Goal: Information Seeking & Learning: Learn about a topic

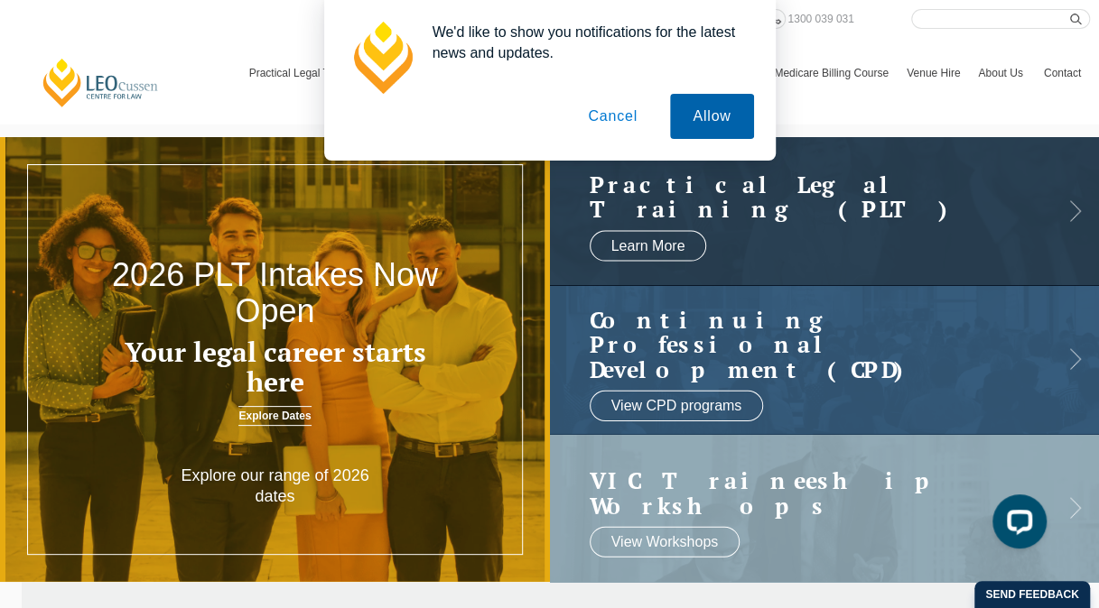
click at [719, 125] on button "Allow" at bounding box center [711, 116] width 83 height 45
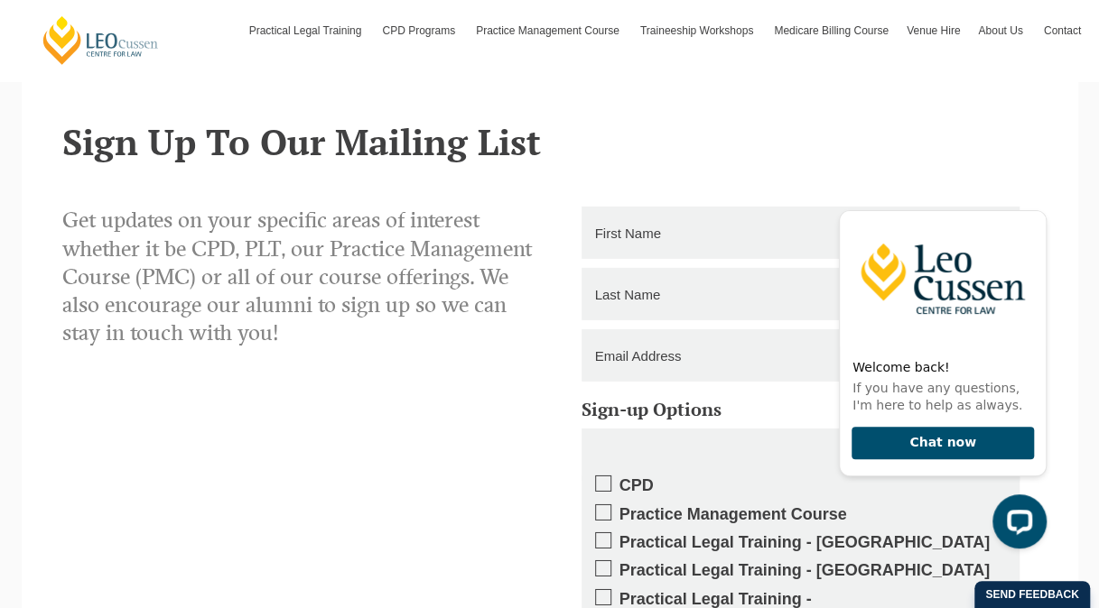
scroll to position [2618, 0]
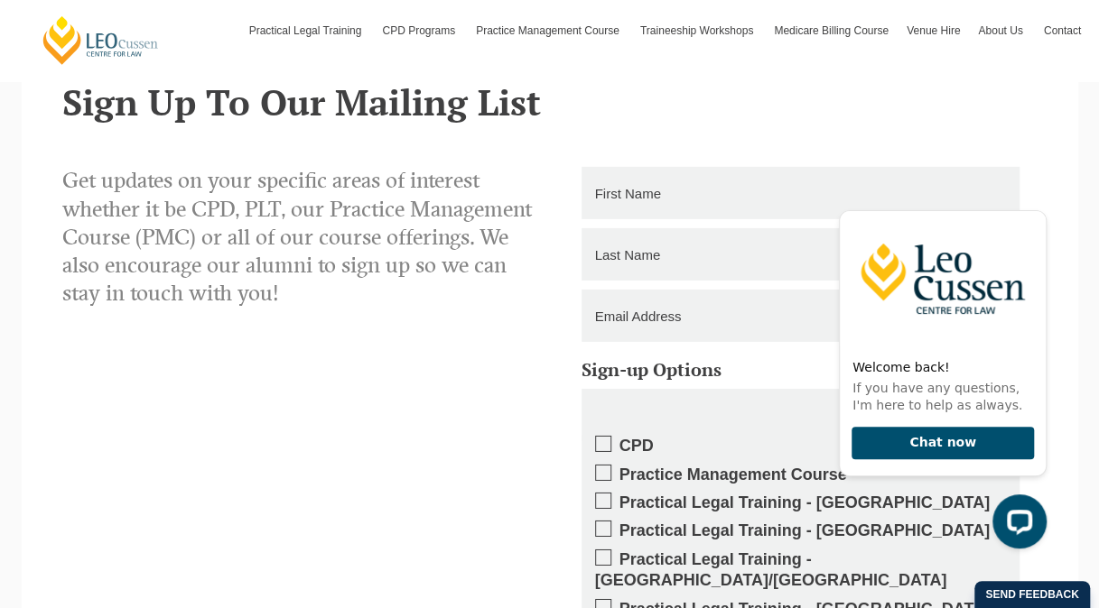
click at [635, 193] on input "text" at bounding box center [800, 193] width 438 height 52
type input "Linda"
click at [610, 242] on input "text" at bounding box center [800, 254] width 438 height 52
type input "Lee"
click at [595, 310] on input "email" at bounding box center [800, 316] width 438 height 52
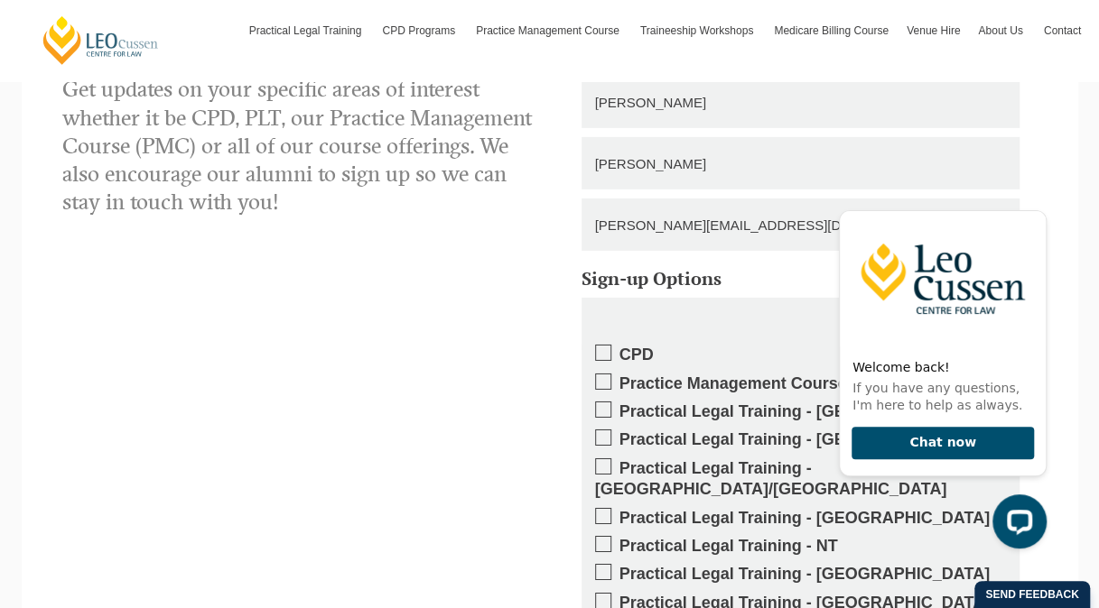
scroll to position [2798, 0]
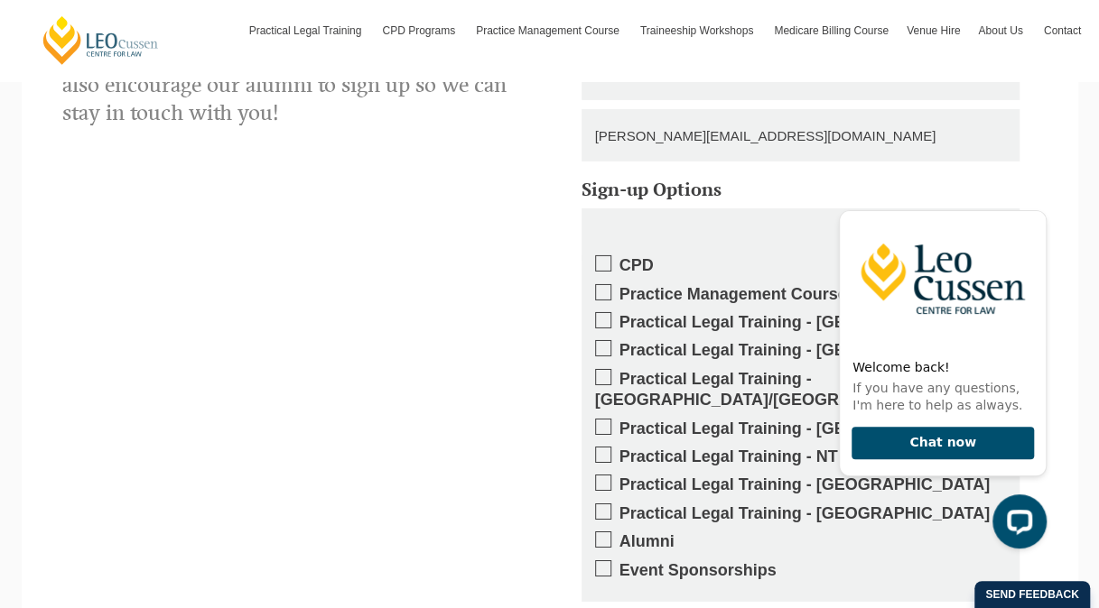
type input "linda.o'neill2@sa.gov.au"
click at [598, 475] on span at bounding box center [603, 483] width 16 height 16
click at [619, 478] on input "Practical Legal Training - [GEOGRAPHIC_DATA]" at bounding box center [619, 478] width 0 height 0
click at [601, 259] on span at bounding box center [603, 263] width 16 height 16
click at [619, 259] on input "CPD" at bounding box center [619, 259] width 0 height 0
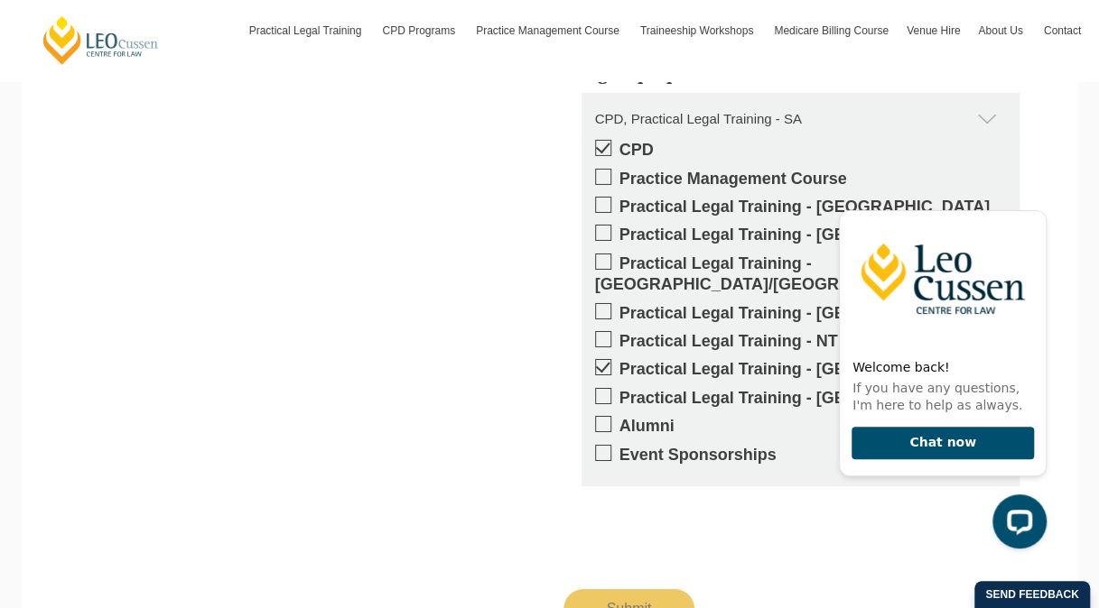
scroll to position [2979, 0]
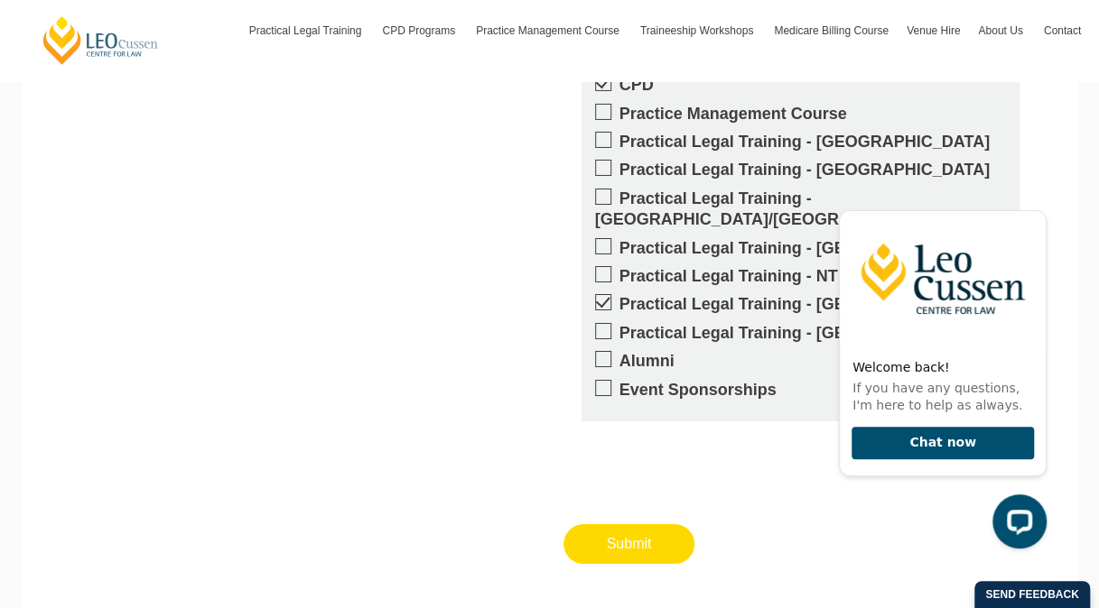
click at [618, 524] on input "Submit" at bounding box center [629, 544] width 132 height 40
type input "Submitting"
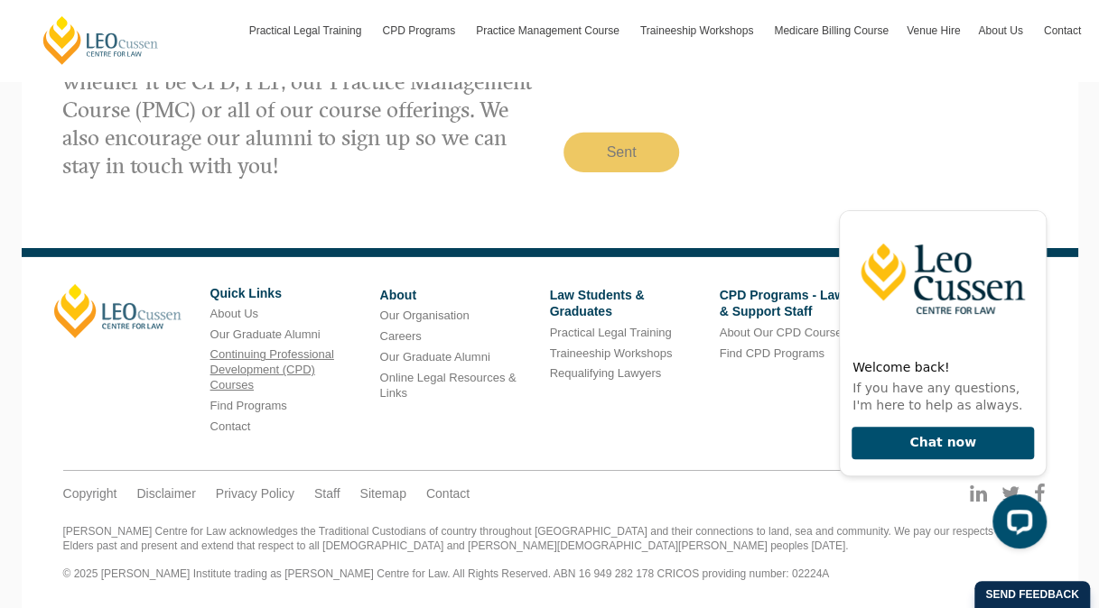
click at [283, 365] on link "Continuing Professional Development (CPD) Courses" at bounding box center [272, 370] width 124 height 44
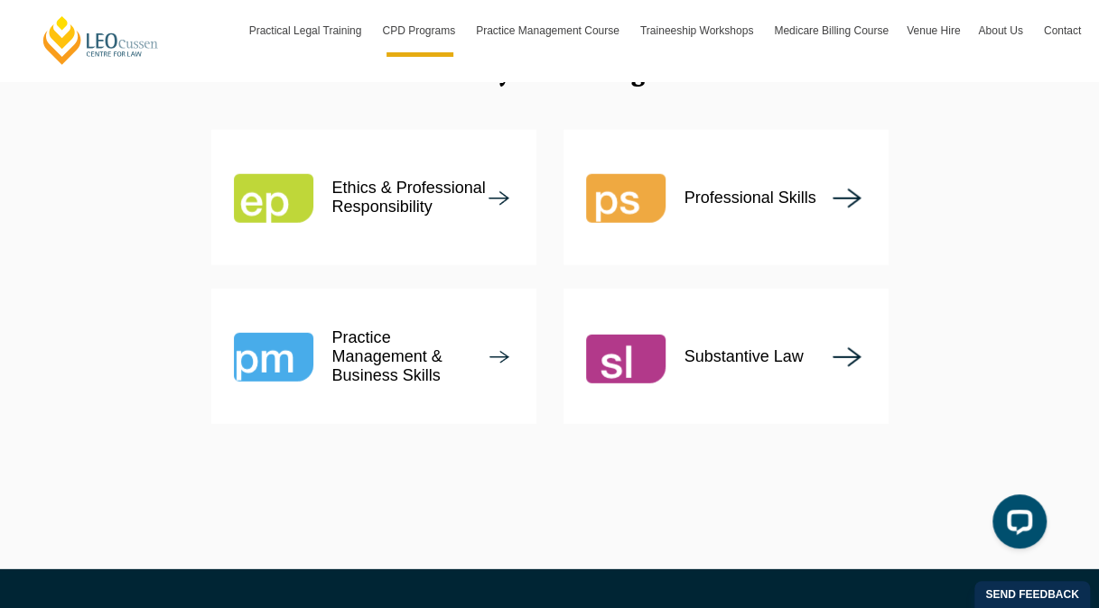
scroll to position [2257, 0]
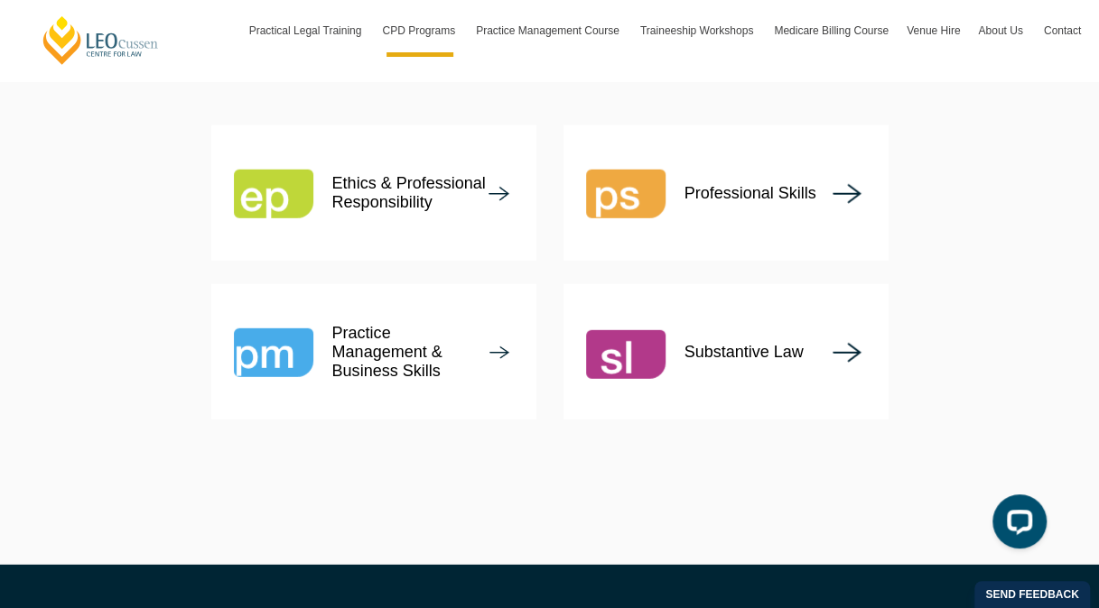
click at [654, 153] on img at bounding box center [625, 192] width 79 height 79
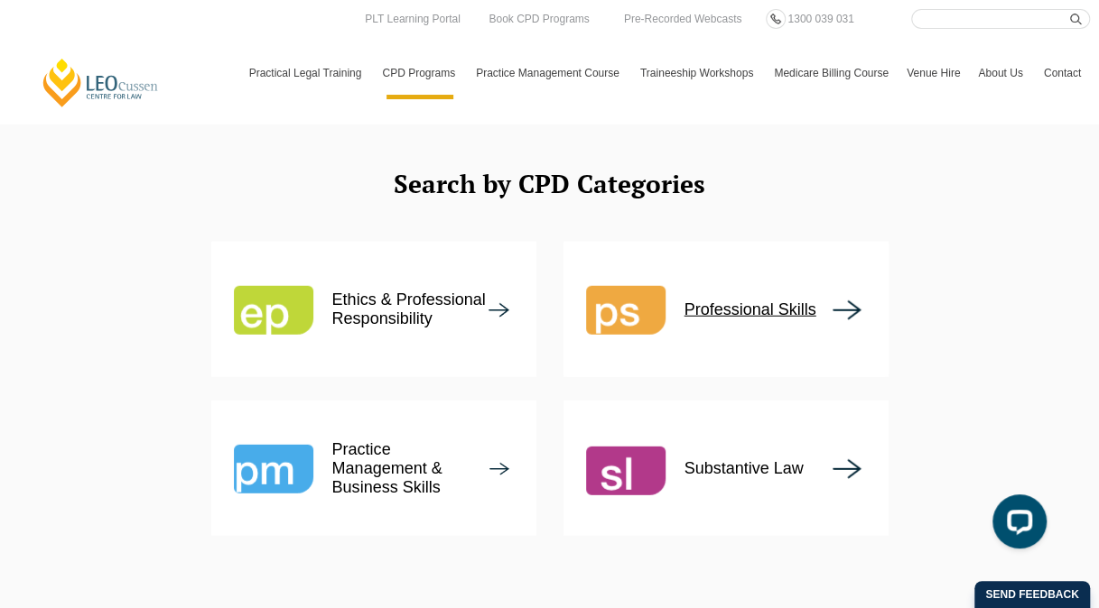
scroll to position [1896, 0]
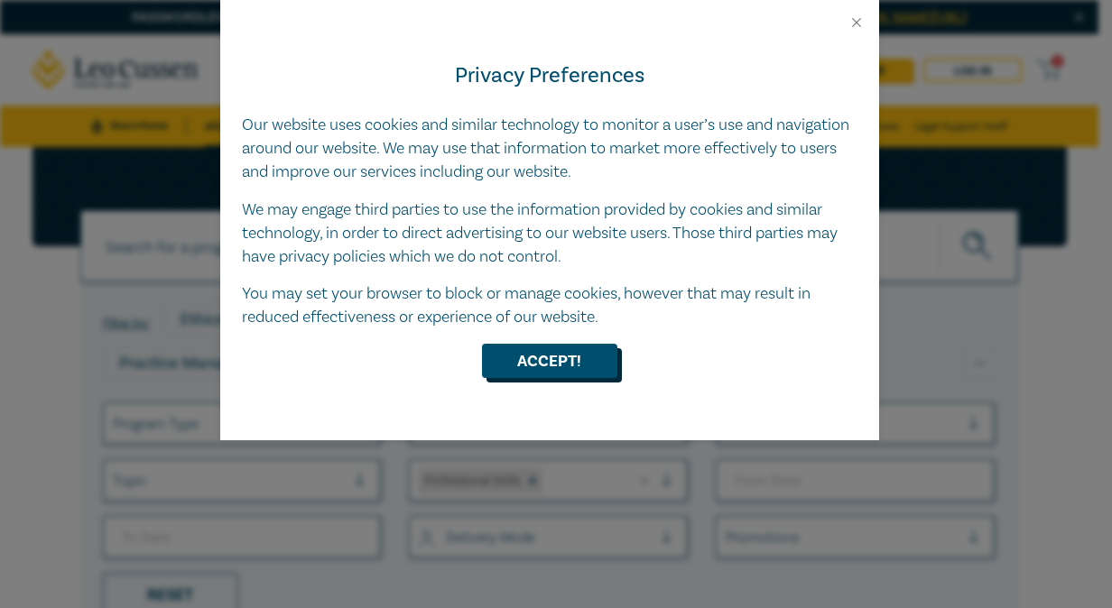
click at [552, 366] on button "Accept!" at bounding box center [549, 361] width 135 height 34
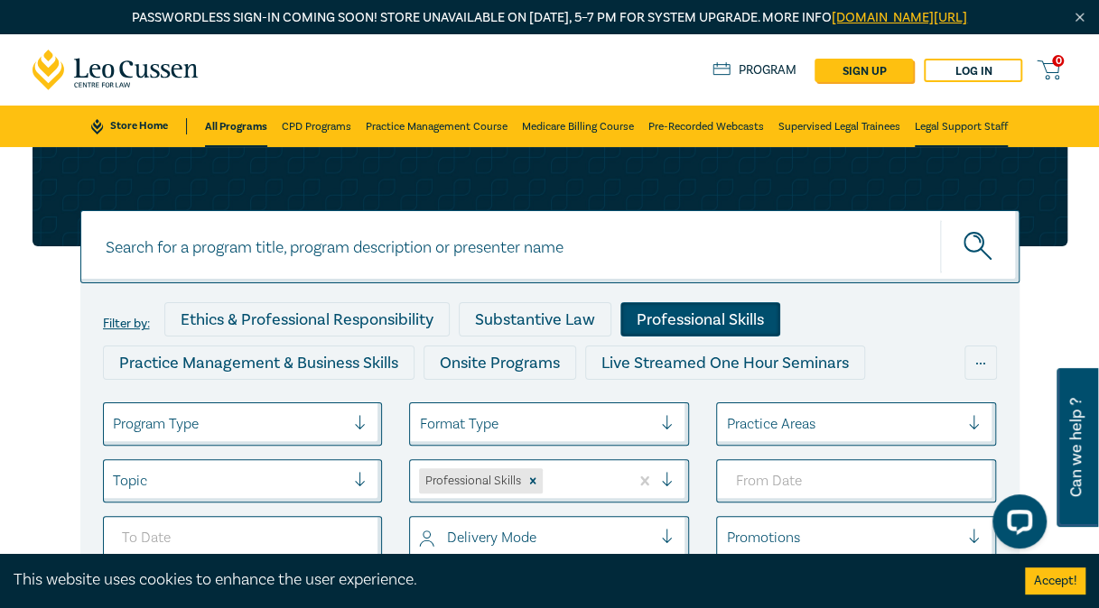
click at [933, 121] on link "Legal Support Staff" at bounding box center [960, 127] width 93 height 42
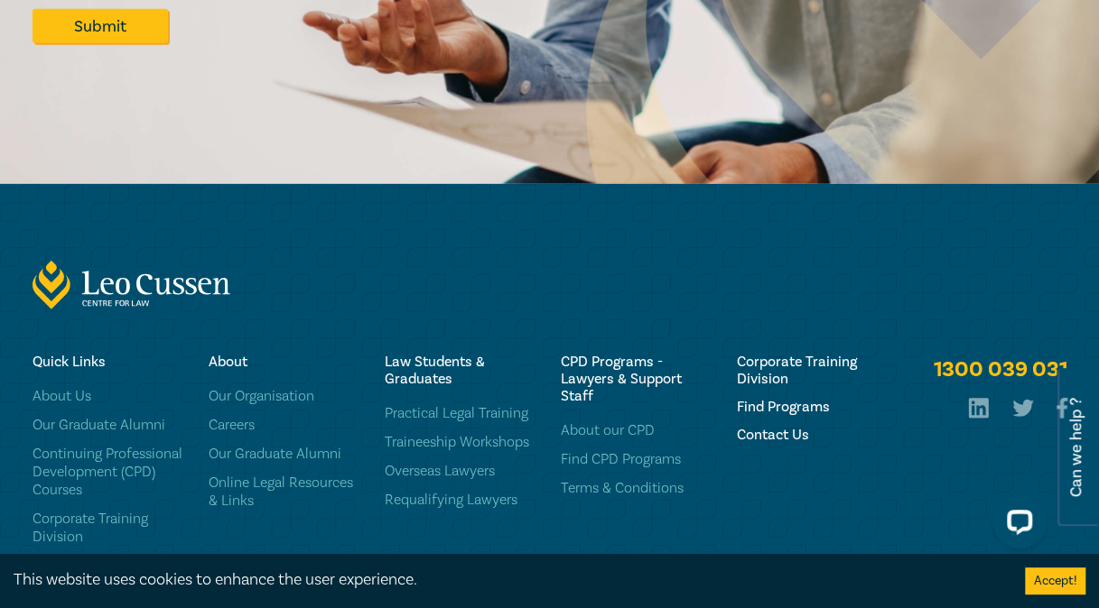
scroll to position [2518, 0]
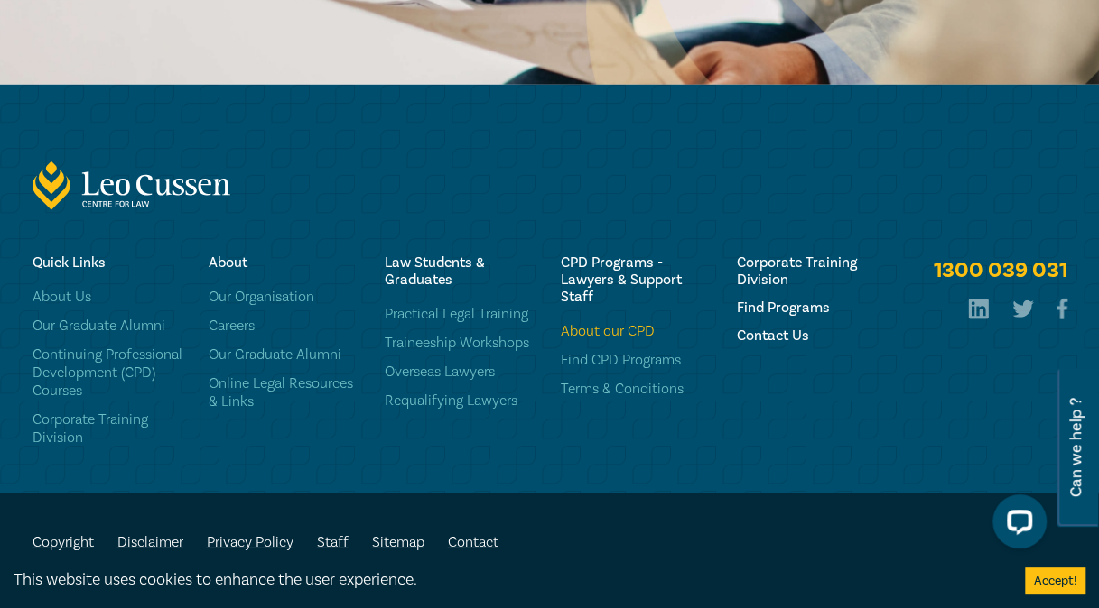
click at [643, 327] on link "About our CPD" at bounding box center [638, 331] width 154 height 18
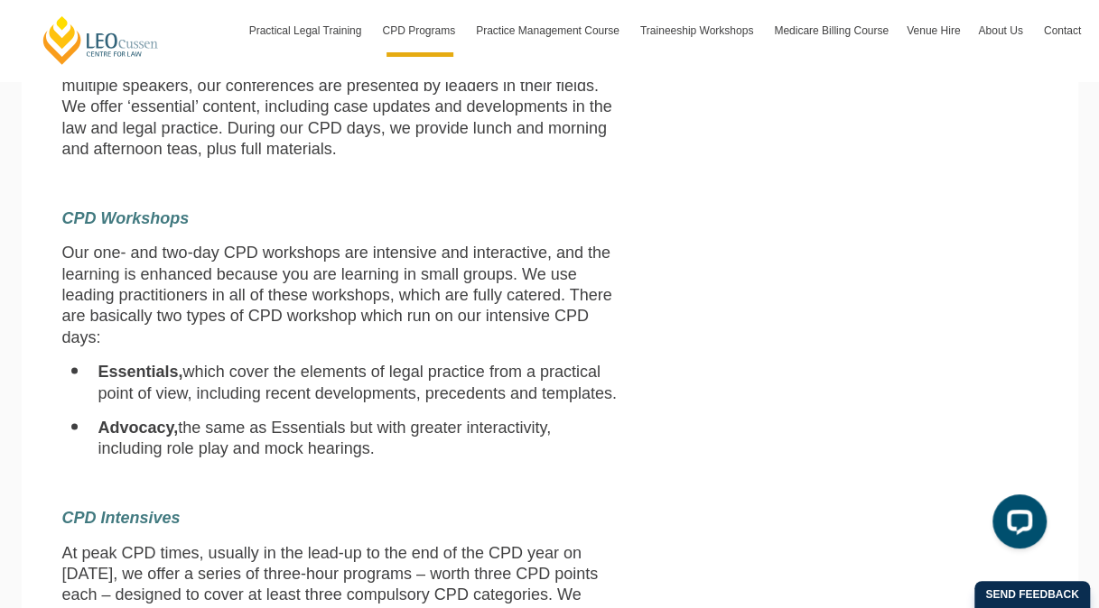
scroll to position [812, 0]
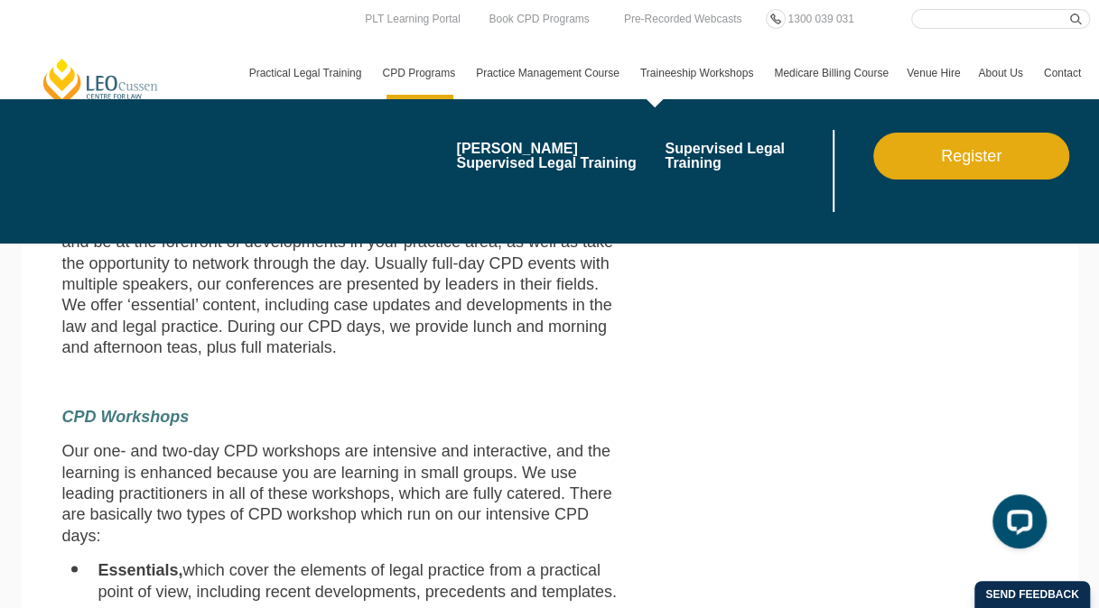
click at [703, 70] on link "Traineeship Workshops" at bounding box center [698, 73] width 134 height 52
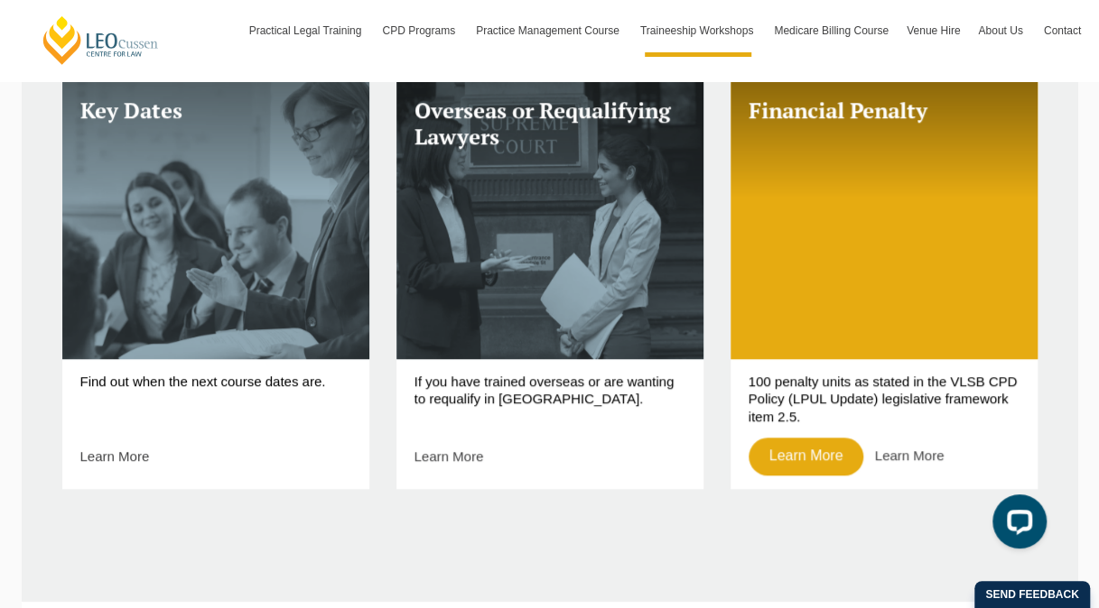
scroll to position [451, 0]
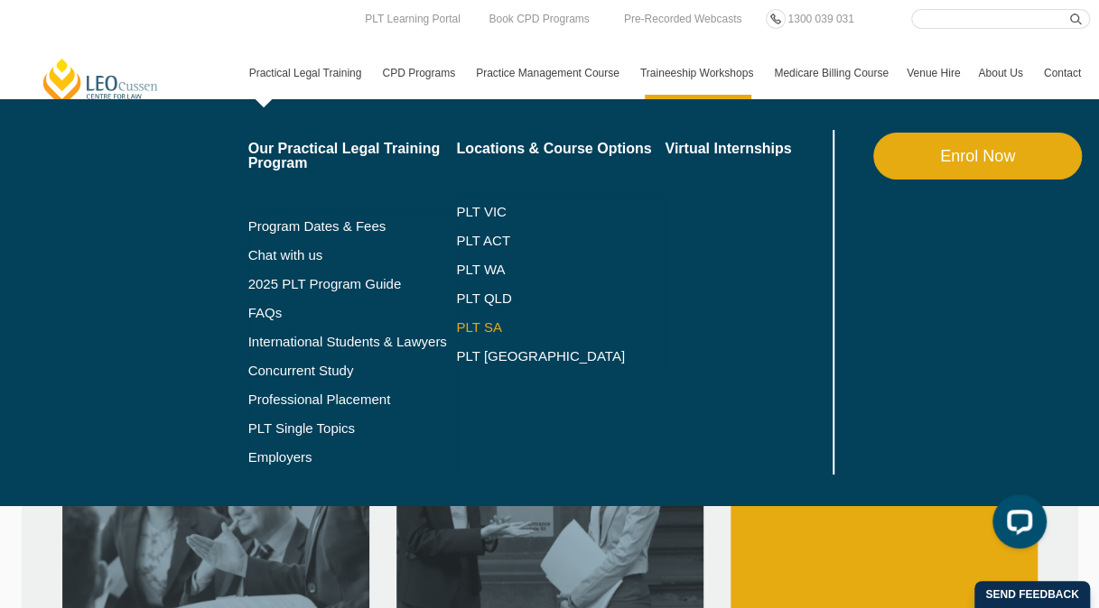
click at [475, 324] on link "PLT SA" at bounding box center [560, 327] width 209 height 14
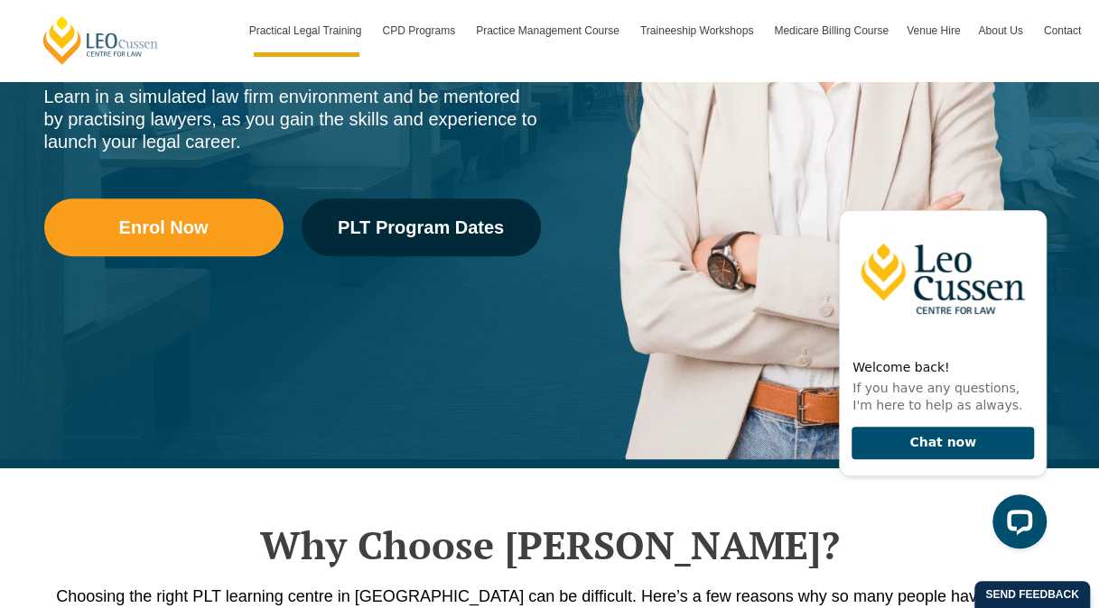
scroll to position [451, 0]
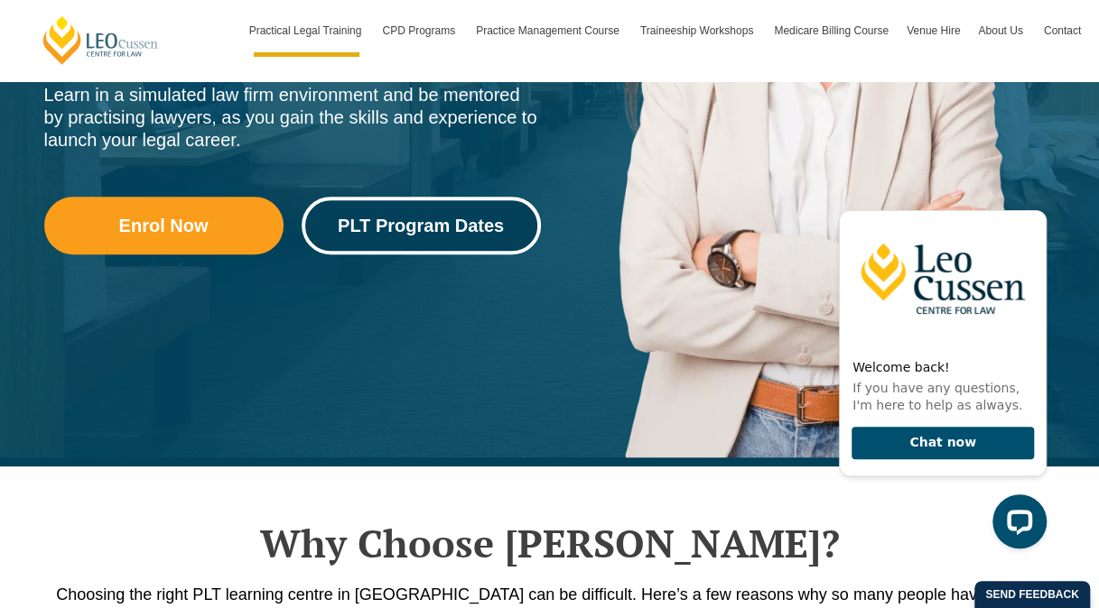
click at [449, 224] on span "PLT Program Dates" at bounding box center [421, 226] width 166 height 18
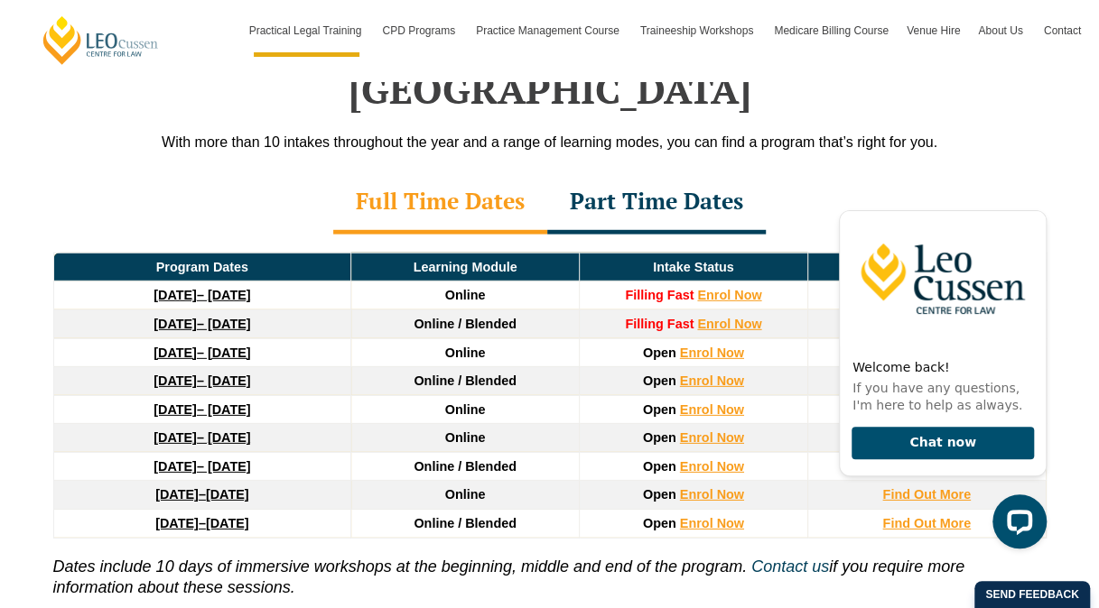
scroll to position [2482, 0]
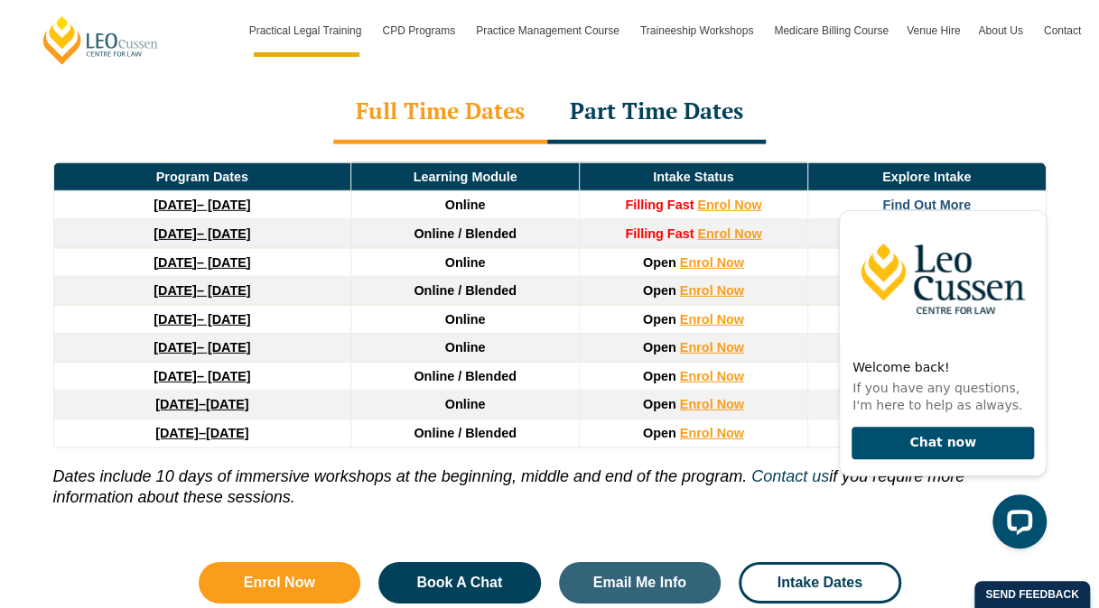
click at [930, 198] on strong "Find Out More" at bounding box center [926, 205] width 88 height 14
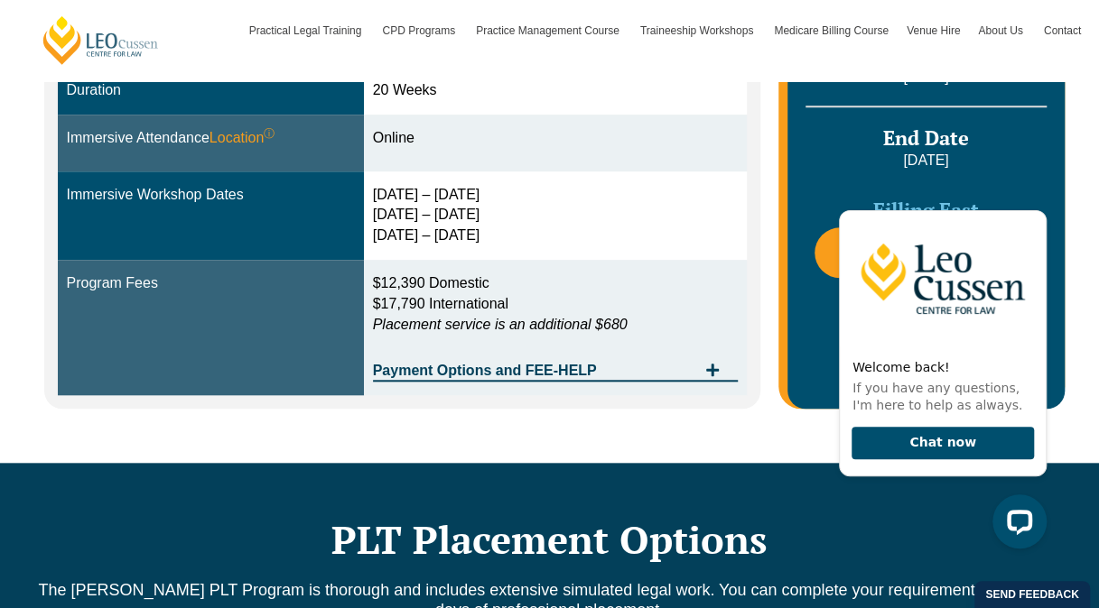
scroll to position [722, 0]
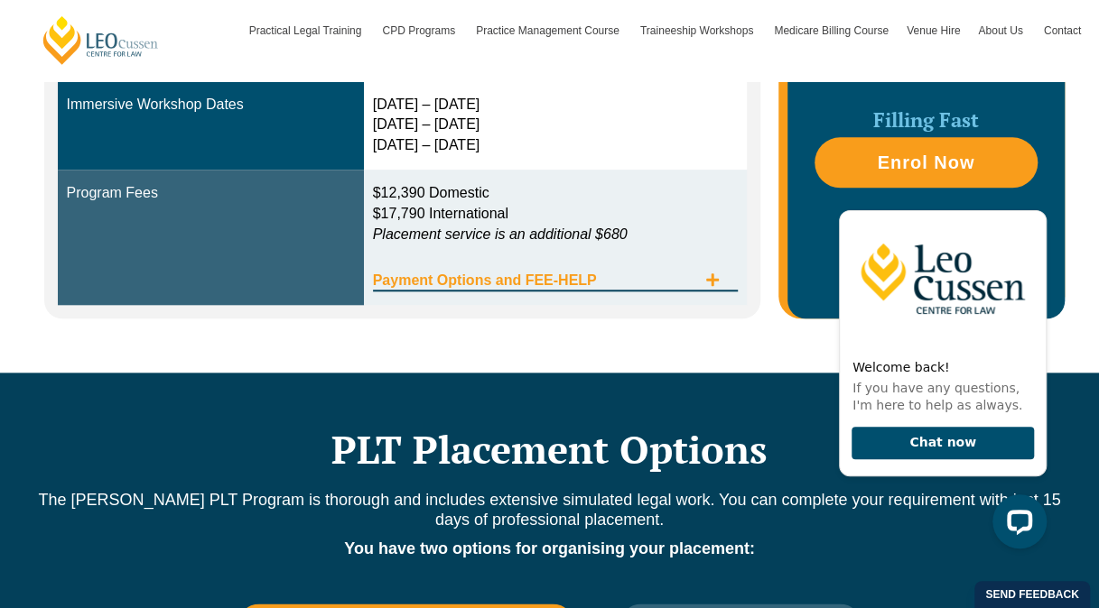
click at [707, 282] on icon "Tabs. Open items with Enter or Space, close with Escape and navigate using the …" at bounding box center [712, 280] width 14 height 14
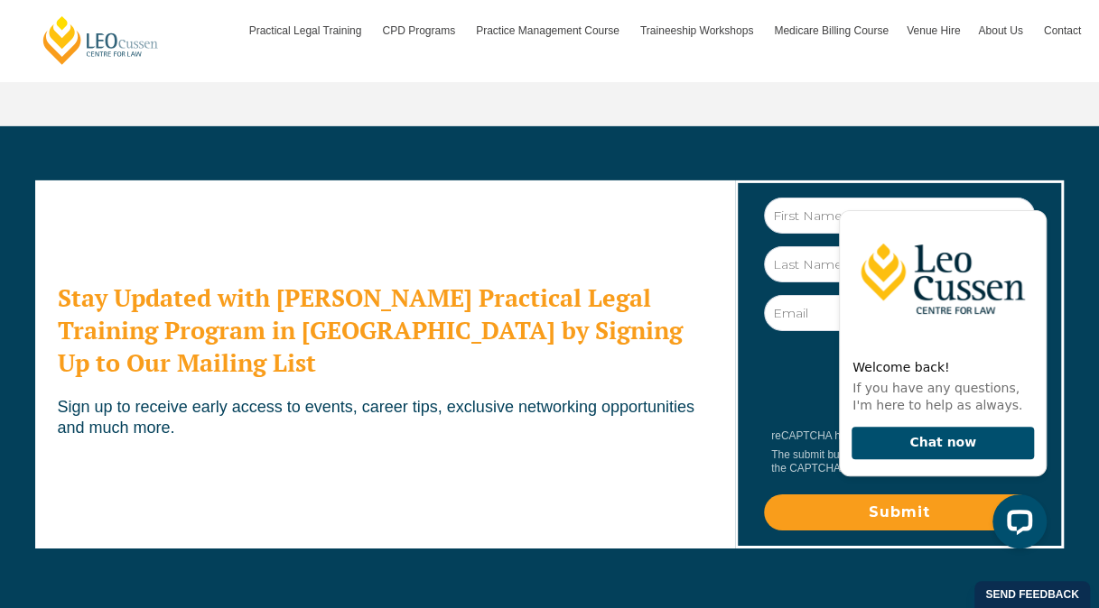
scroll to position [6048, 0]
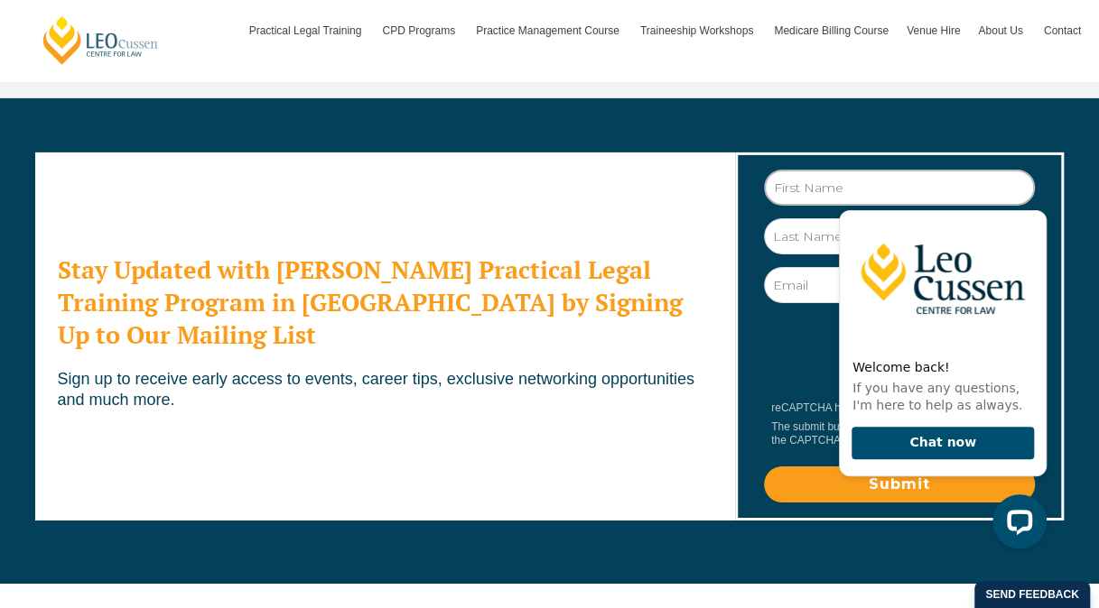
click at [787, 170] on input "First Name" at bounding box center [899, 188] width 271 height 36
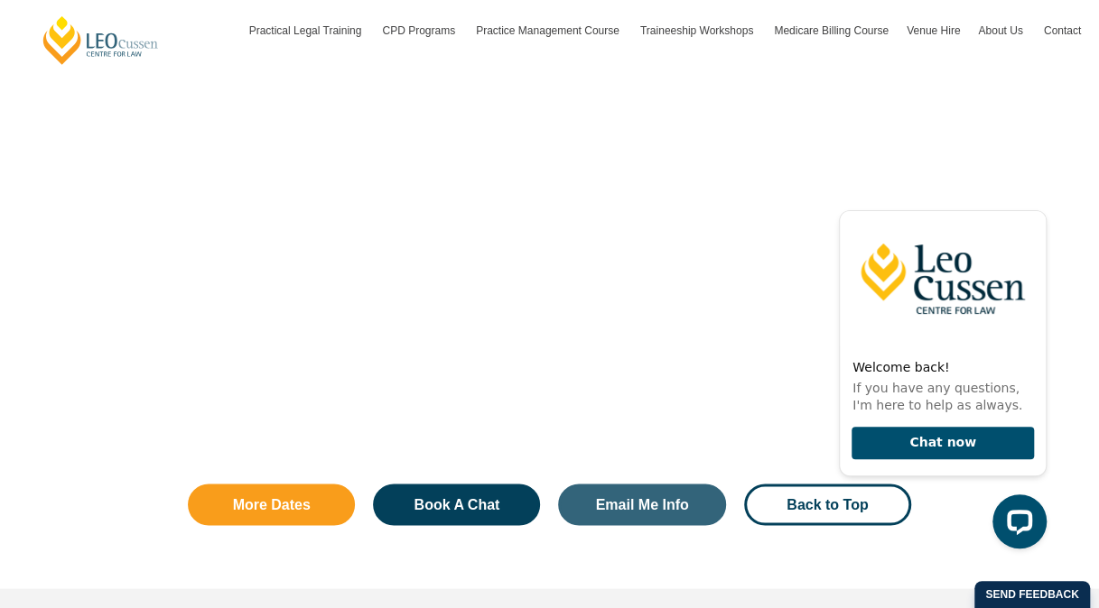
scroll to position [4312, 0]
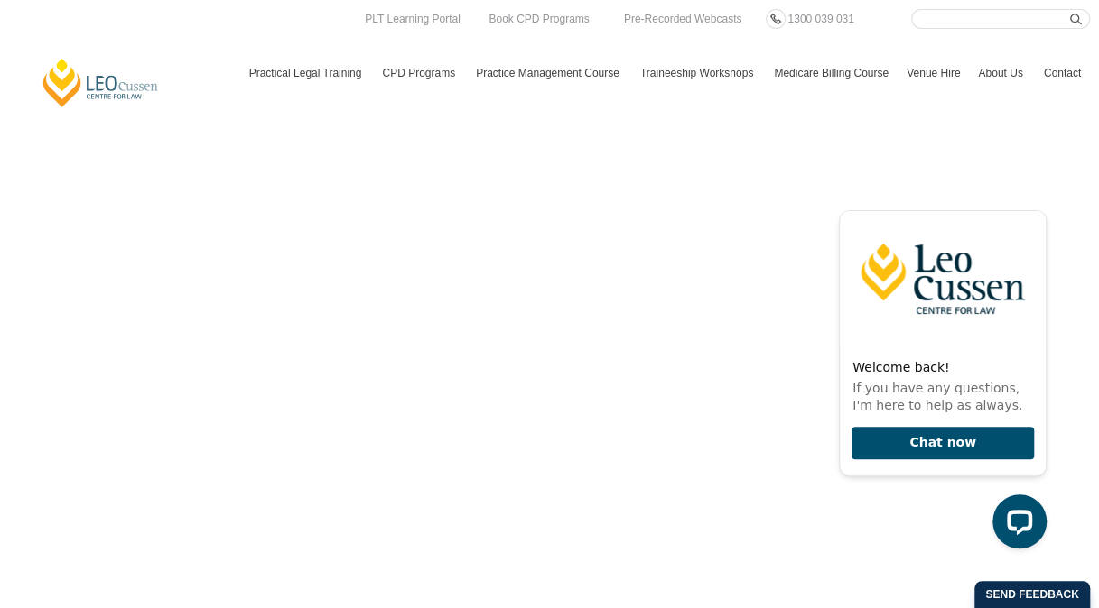
click at [927, 15] on input "Search here" at bounding box center [1000, 19] width 179 height 20
type input "legal research"
click at [1078, 20] on icon "submit" at bounding box center [1076, 20] width 12 height 12
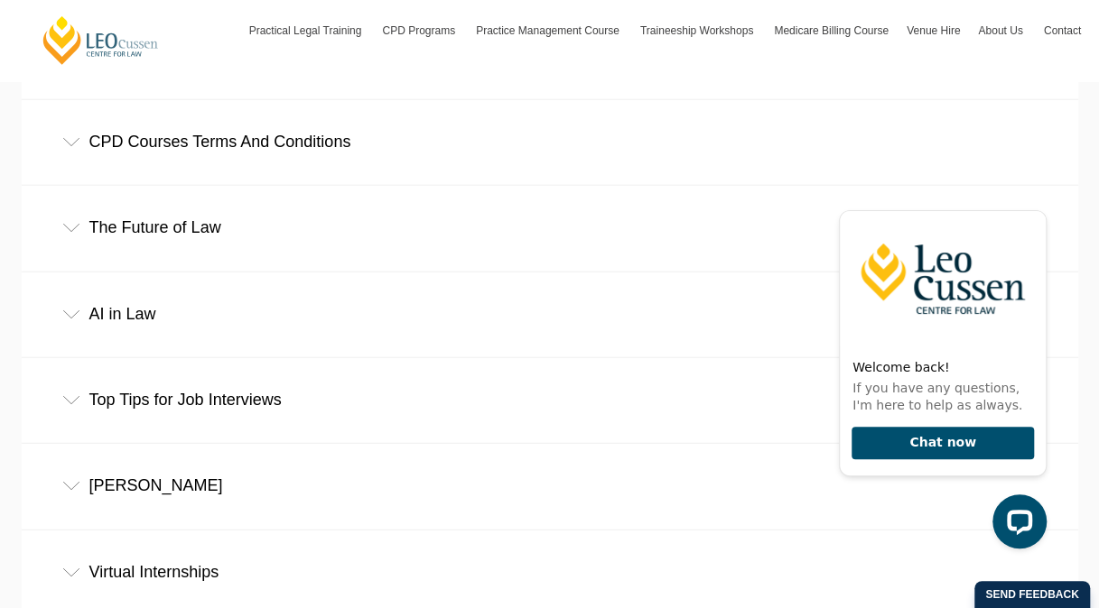
scroll to position [2166, 0]
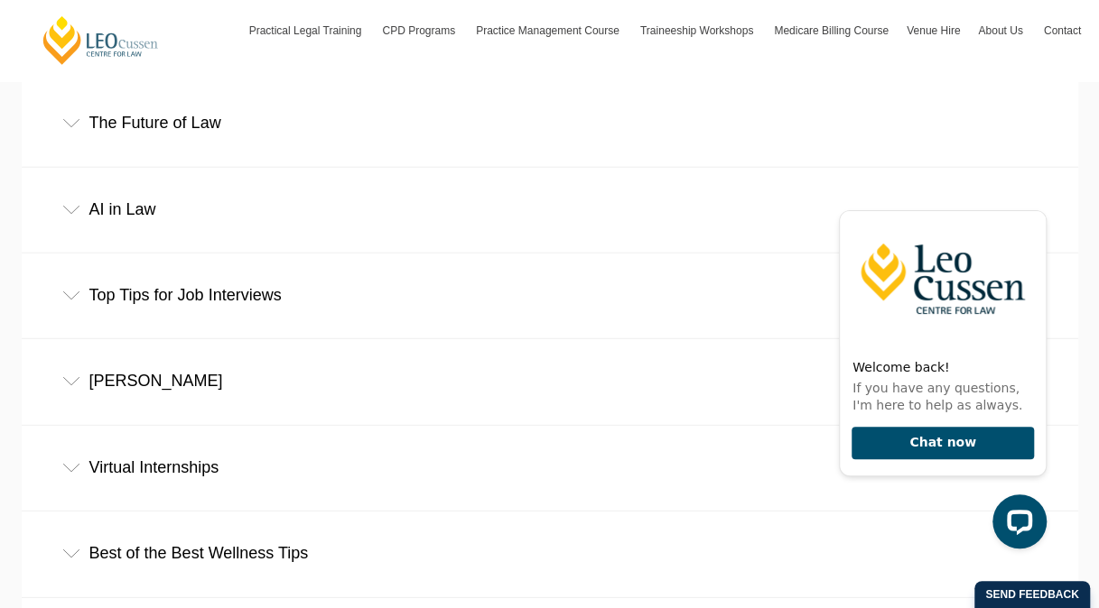
click at [143, 209] on div "AI in Law" at bounding box center [550, 210] width 1056 height 84
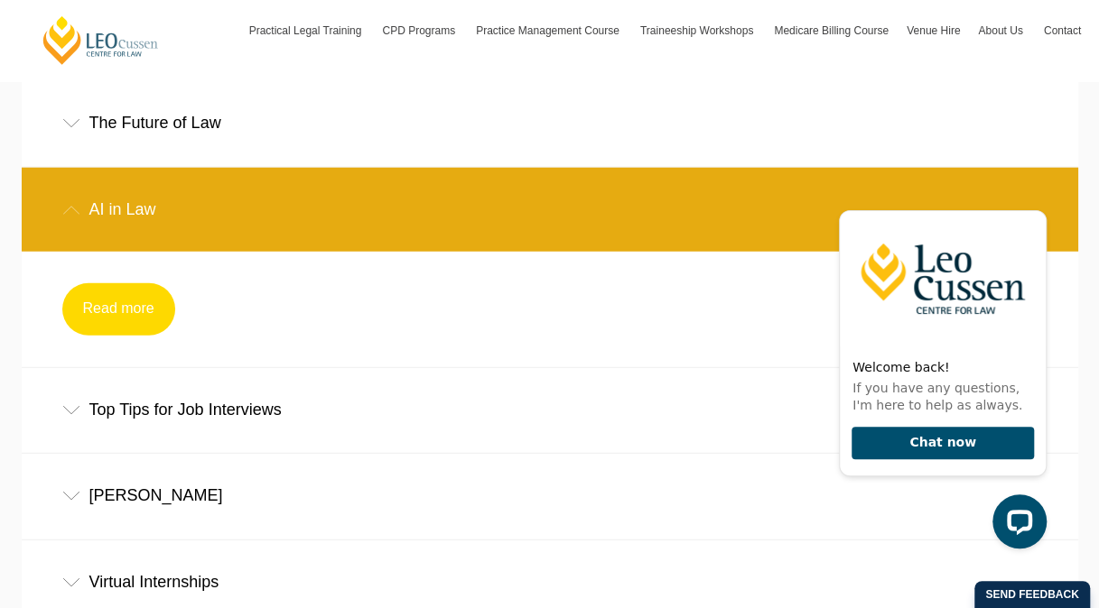
click at [137, 304] on link "Read more" at bounding box center [118, 309] width 113 height 52
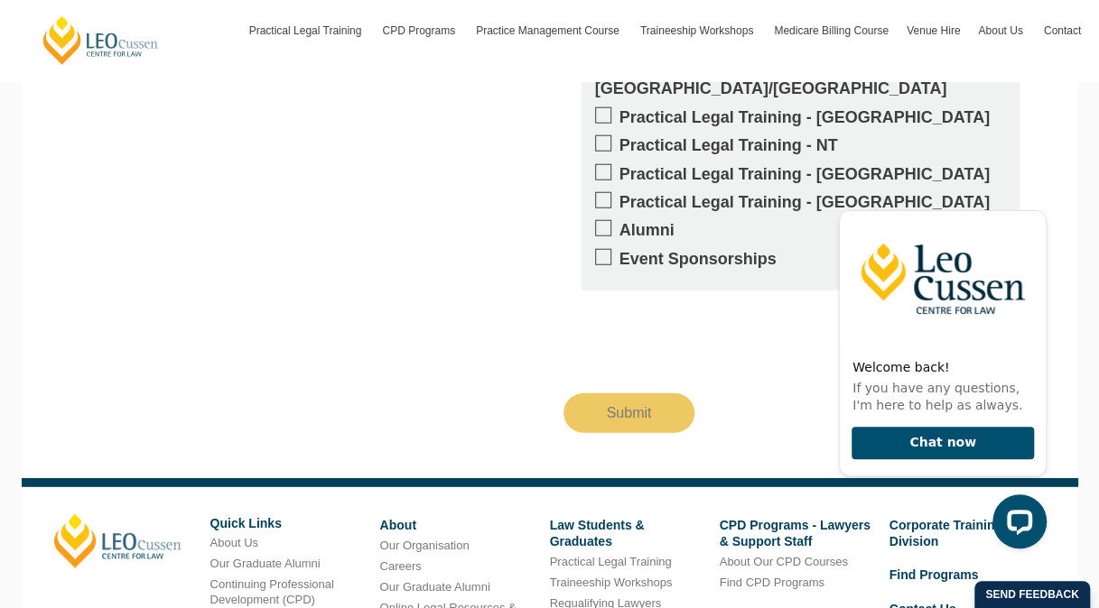
scroll to position [2257, 0]
